Goal: Task Accomplishment & Management: Use online tool/utility

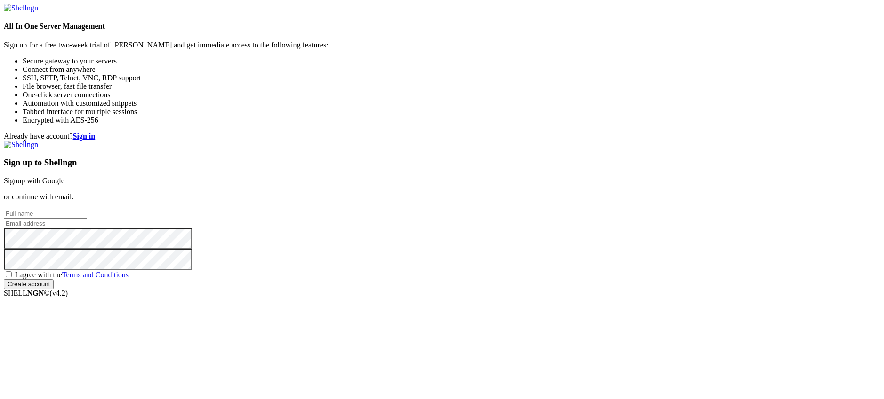
click at [87, 209] on input "text" at bounding box center [45, 214] width 83 height 10
type input "hddhater"
click at [87, 219] on input "email" at bounding box center [45, 224] width 83 height 10
type input "[EMAIL_ADDRESS][DOMAIN_NAME]"
click at [478, 270] on div "Already have account? Sign in Sign up to Shellngn Signup with Google or continu…" at bounding box center [442, 210] width 876 height 157
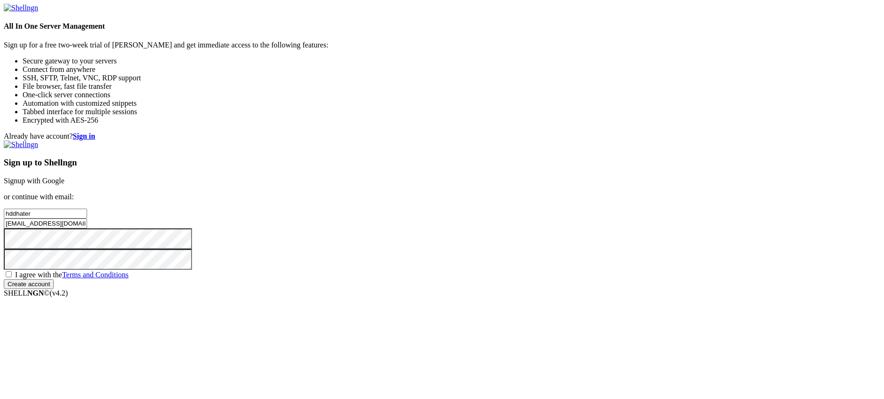
click at [128, 271] on span "I agree with the Terms and Conditions" at bounding box center [71, 275] width 113 height 8
click at [12, 271] on input "I agree with the Terms and Conditions" at bounding box center [9, 274] width 6 height 6
checkbox input "true"
click at [550, 289] on div "Sign up to Shellngn Signup with Google or continue with email: hddhater [EMAIL_…" at bounding box center [442, 215] width 876 height 149
click at [54, 289] on input "Create account" at bounding box center [29, 284] width 50 height 10
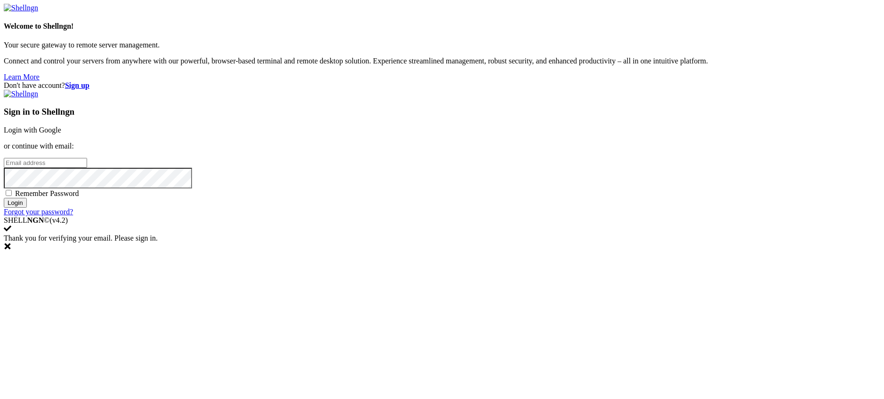
click at [87, 168] on input "email" at bounding box center [45, 163] width 83 height 10
type input "[EMAIL_ADDRESS][DOMAIN_NAME]"
click at [79, 198] on span "Remember Password" at bounding box center [47, 194] width 64 height 8
click at [12, 196] on input "Remember Password" at bounding box center [9, 193] width 6 height 6
checkbox input "true"
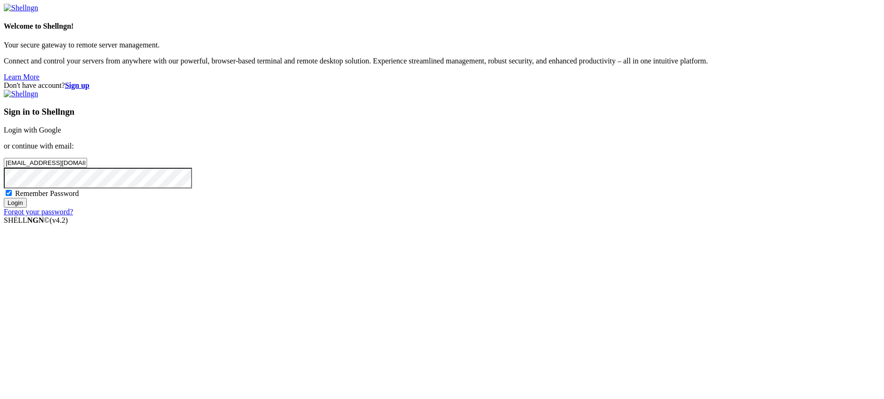
click at [27, 208] on input "Login" at bounding box center [15, 203] width 23 height 10
click at [4, 207] on input "Login" at bounding box center [15, 212] width 23 height 10
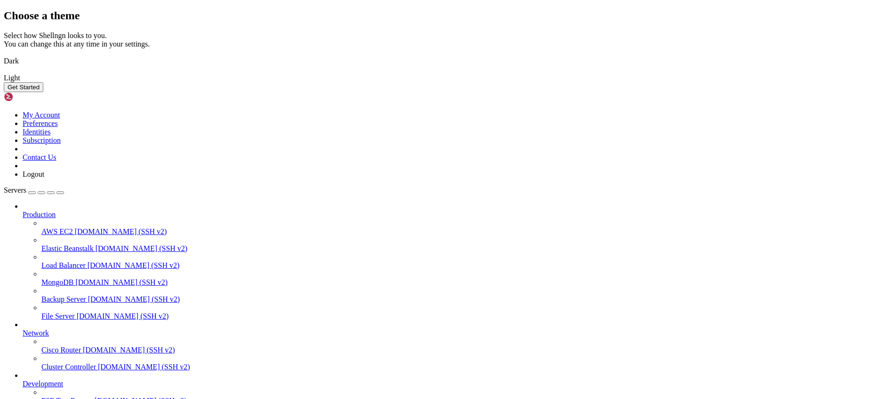
click at [4, 55] on img at bounding box center [4, 55] width 0 height 0
click at [43, 92] on button "Get Started" at bounding box center [24, 87] width 40 height 10
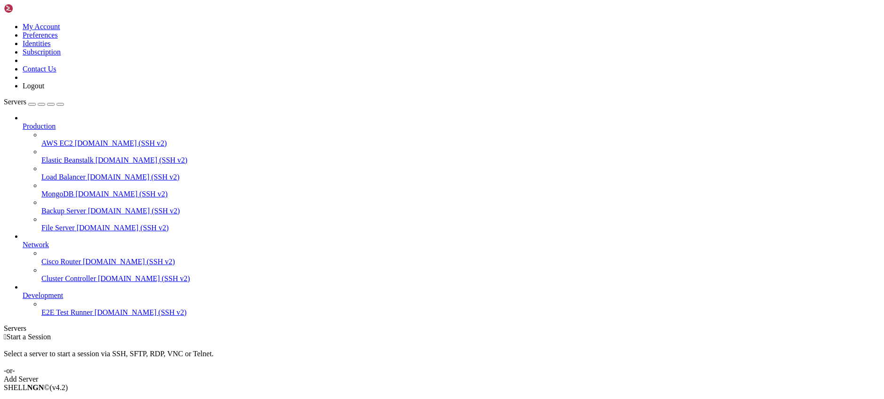
click at [488, 375] on div "Add Server" at bounding box center [442, 379] width 876 height 8
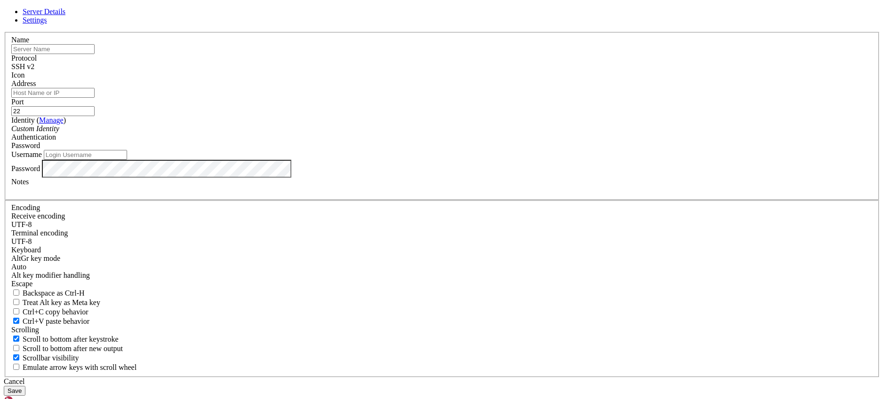
click at [95, 54] on input "text" at bounding box center [52, 49] width 83 height 10
type input "romser"
click at [95, 98] on input "Address" at bounding box center [52, 93] width 83 height 10
type input "192.168.1.58"
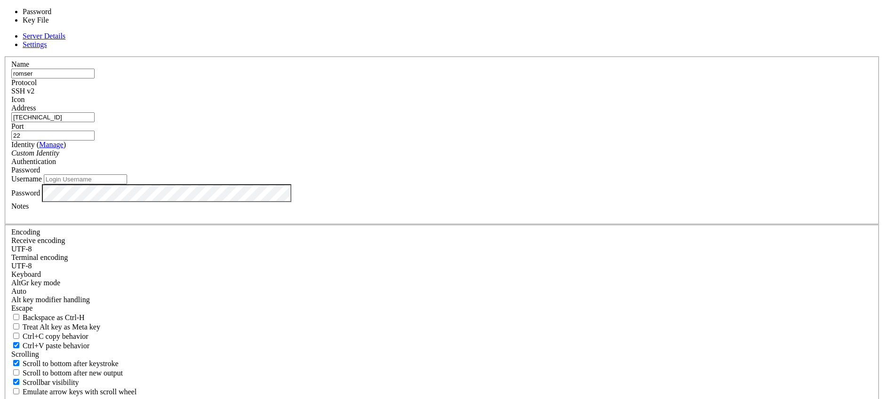
click at [526, 175] on div "Password" at bounding box center [441, 170] width 861 height 8
click at [510, 175] on div "Password" at bounding box center [441, 170] width 861 height 8
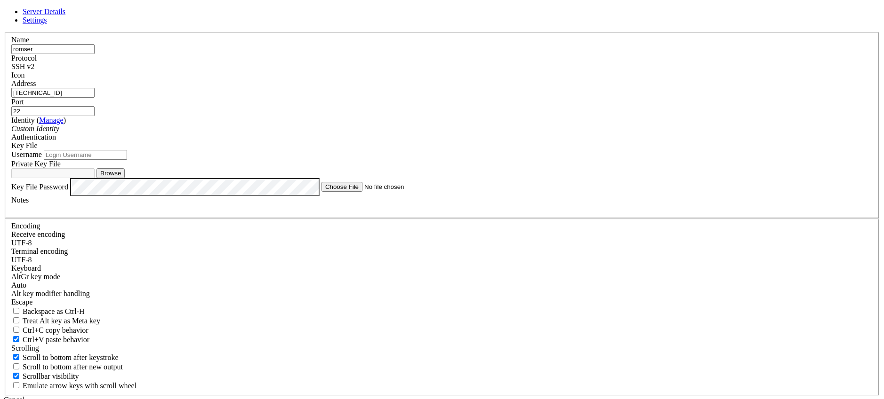
click at [127, 160] on input "Username" at bounding box center [85, 155] width 83 height 10
type input "romero"
click at [125, 178] on button "Browse" at bounding box center [110, 173] width 28 height 10
click at [517, 150] on div "Key File" at bounding box center [441, 146] width 861 height 8
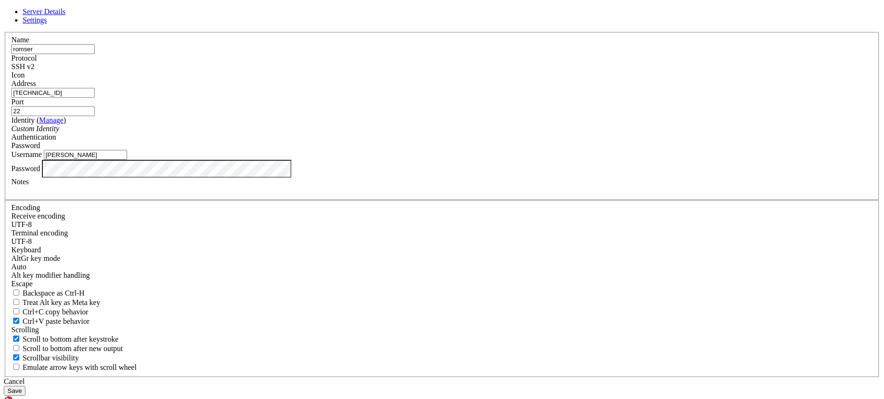
click at [25, 386] on button "Save" at bounding box center [15, 391] width 22 height 10
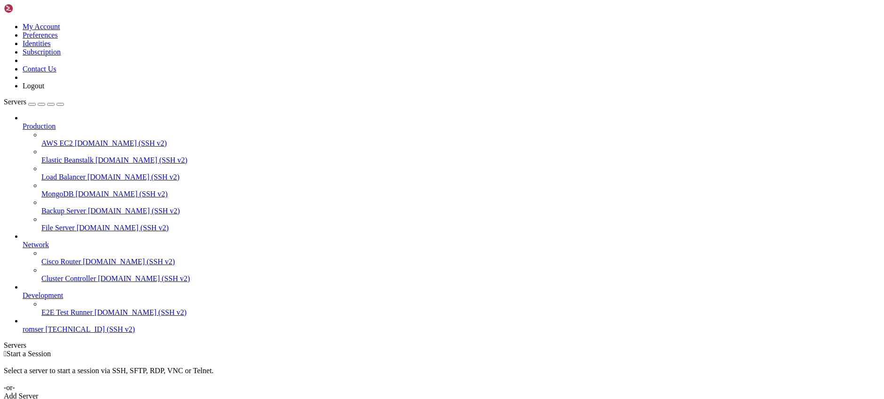
click at [47, 334] on span "192.168.1.58 (SSH v2)" at bounding box center [89, 330] width 89 height 8
click at [508, 392] on div "Add Server" at bounding box center [442, 396] width 876 height 8
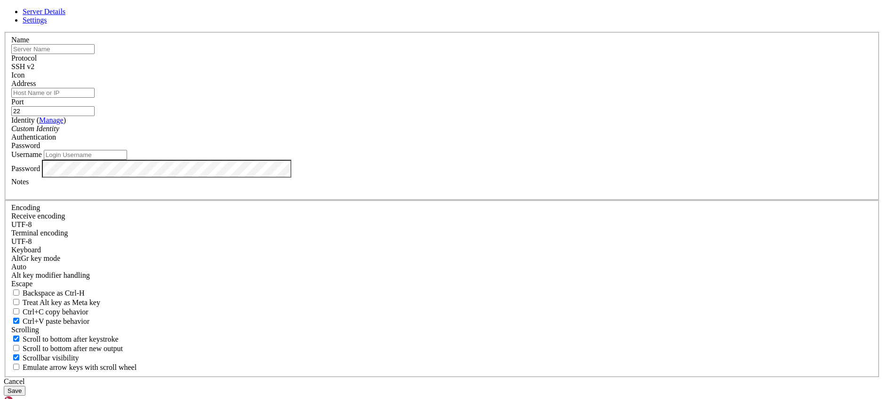
click at [29, 44] on label "Name" at bounding box center [20, 40] width 18 height 8
click at [95, 54] on input "text" at bounding box center [52, 49] width 83 height 10
type input "romero"
click at [408, 98] on div "Address" at bounding box center [441, 89] width 861 height 18
click at [95, 98] on input "Address" at bounding box center [52, 93] width 83 height 10
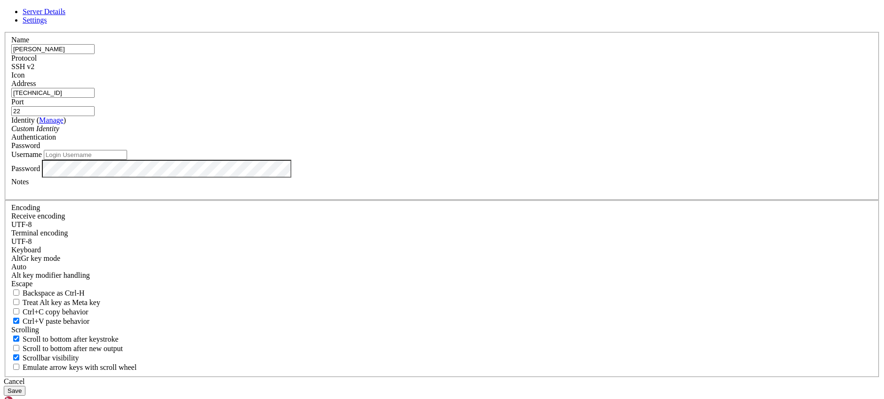
type input "192.168.1.50"
click at [380, 133] on div "Custom Identity" at bounding box center [441, 129] width 861 height 8
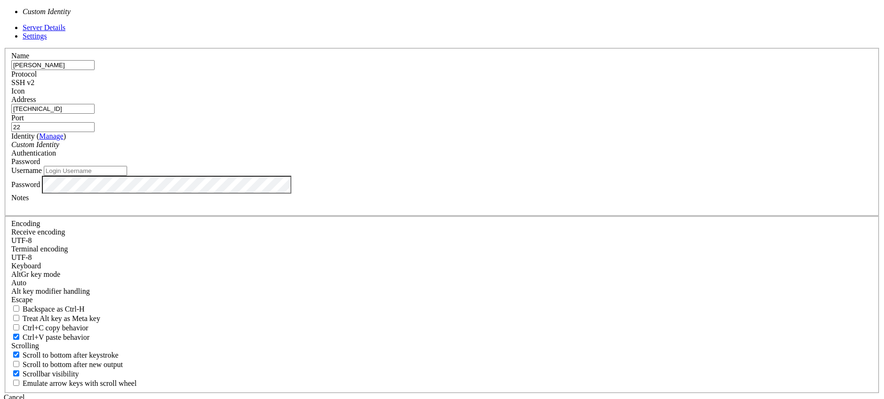
click at [380, 149] on div "Custom Identity" at bounding box center [441, 145] width 861 height 8
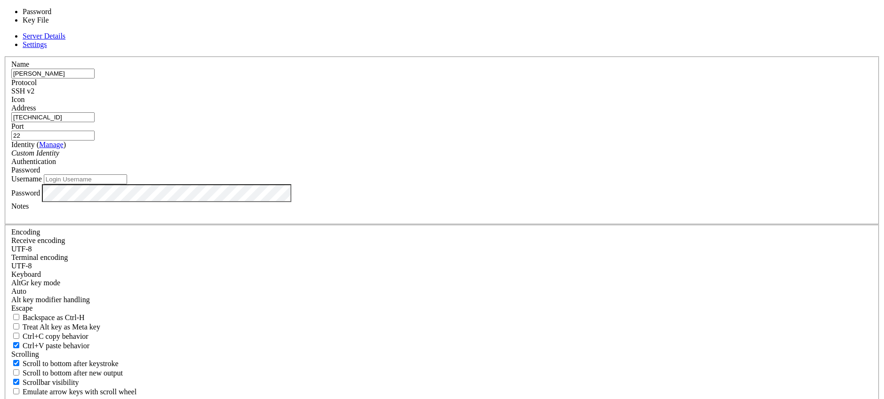
click at [532, 175] on div "Password" at bounding box center [441, 170] width 861 height 8
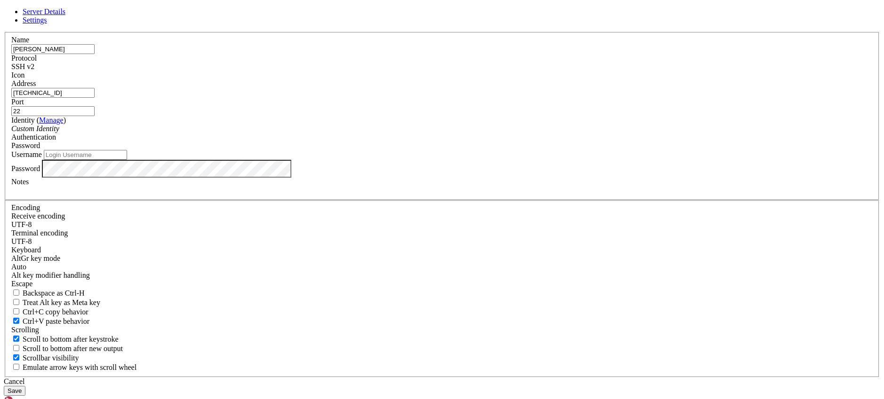
click at [127, 160] on input "Username" at bounding box center [85, 155] width 83 height 10
type input "romero"
click at [423, 195] on div at bounding box center [441, 190] width 861 height 8
click at [414, 195] on div at bounding box center [441, 190] width 861 height 8
click at [413, 195] on div at bounding box center [441, 190] width 861 height 8
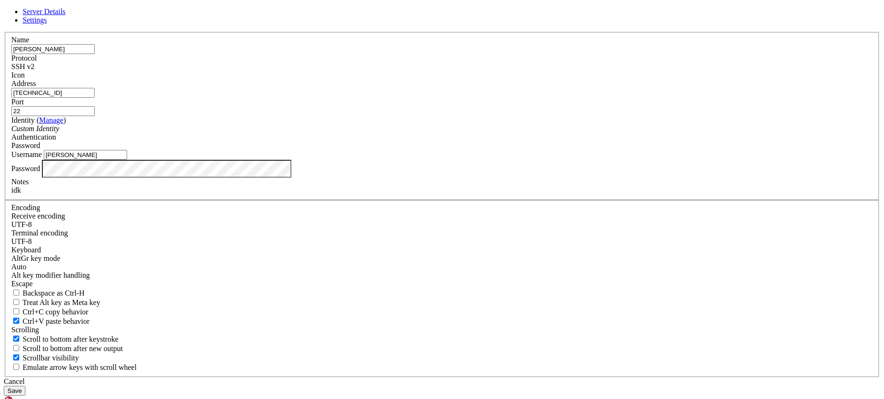
click at [25, 386] on button "Save" at bounding box center [15, 391] width 22 height 10
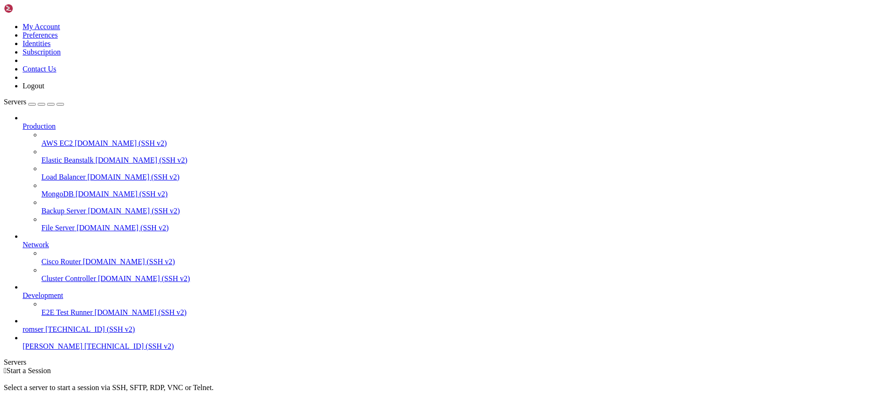
click at [52, 351] on span "romero" at bounding box center [53, 347] width 60 height 8
